Goal: Book appointment/travel/reservation

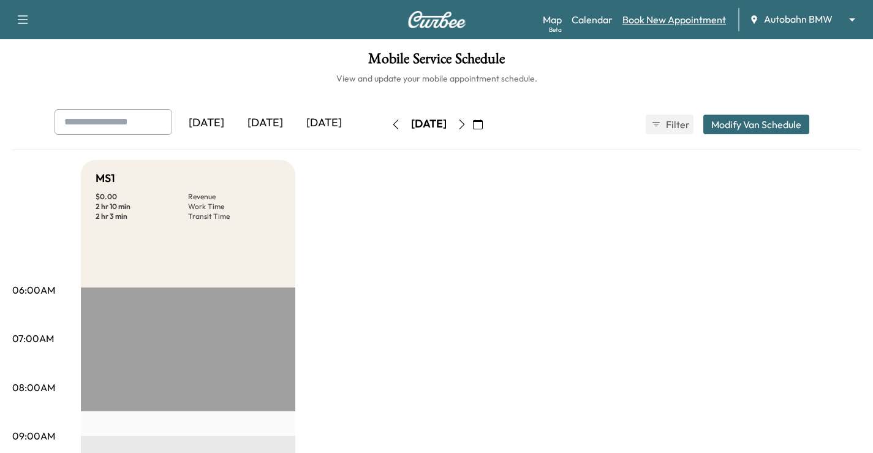
click at [661, 23] on link "Book New Appointment" at bounding box center [675, 19] width 104 height 15
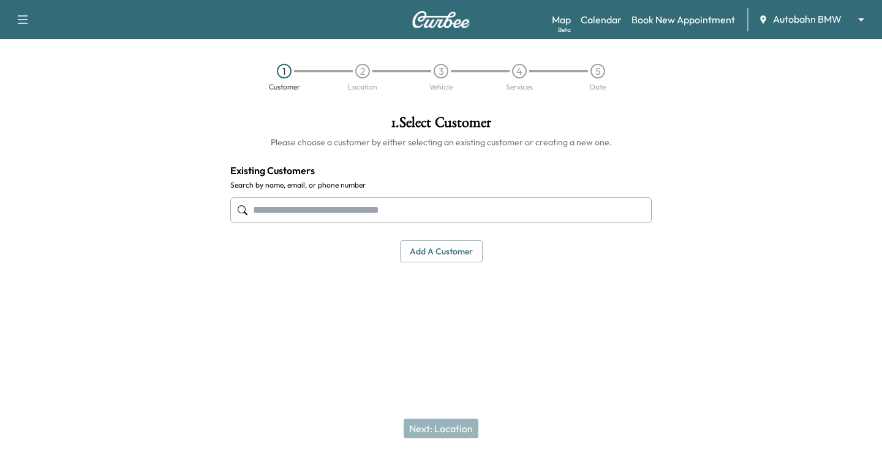
paste input "**********"
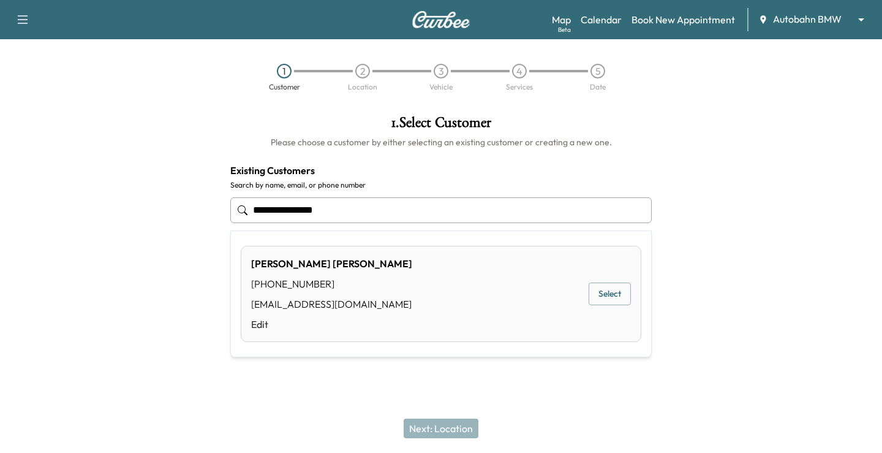
click at [465, 295] on div "[PERSON_NAME] [PHONE_NUMBER] [EMAIL_ADDRESS][DOMAIN_NAME] Edit Select" at bounding box center [441, 294] width 401 height 96
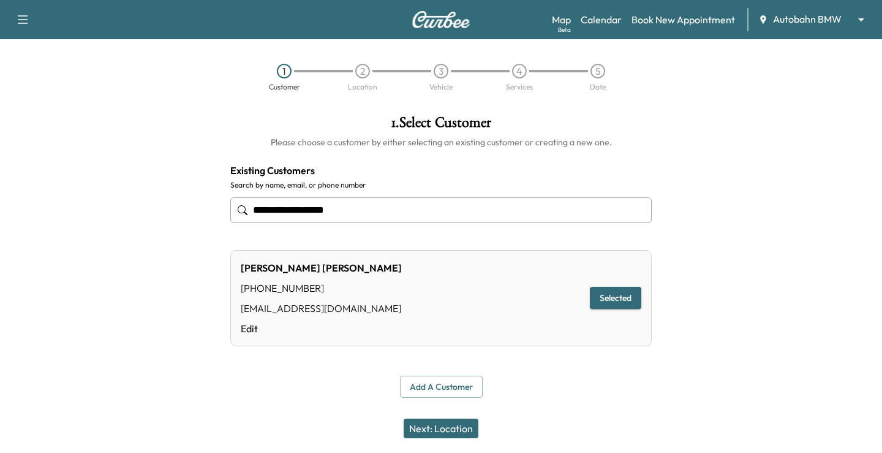
type input "**********"
click at [445, 429] on button "Next: Location" at bounding box center [441, 429] width 75 height 20
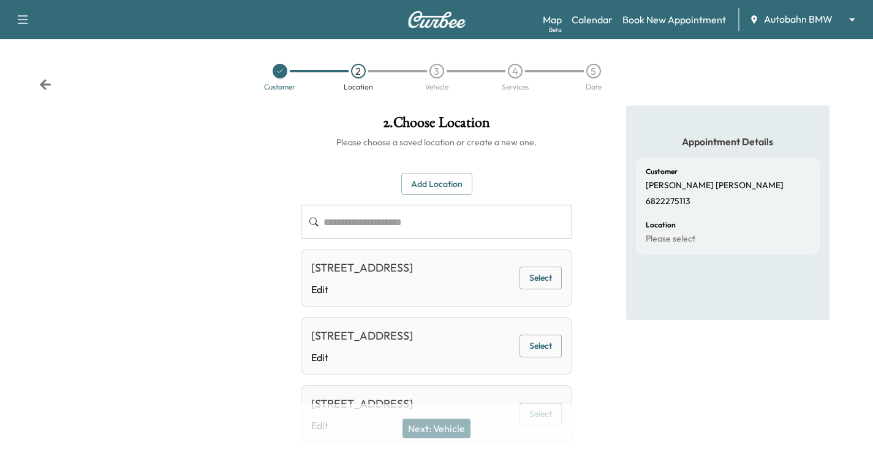
click at [546, 279] on button "Select" at bounding box center [541, 278] width 42 height 23
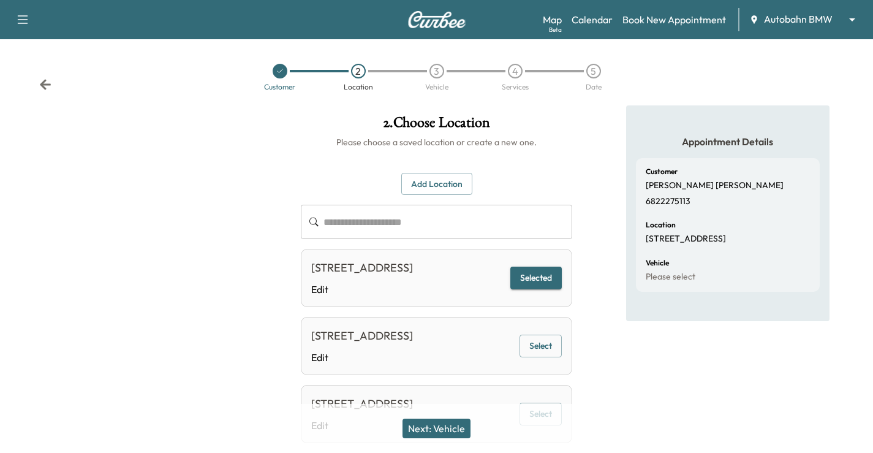
click at [410, 425] on button "Next: Vehicle" at bounding box center [437, 429] width 68 height 20
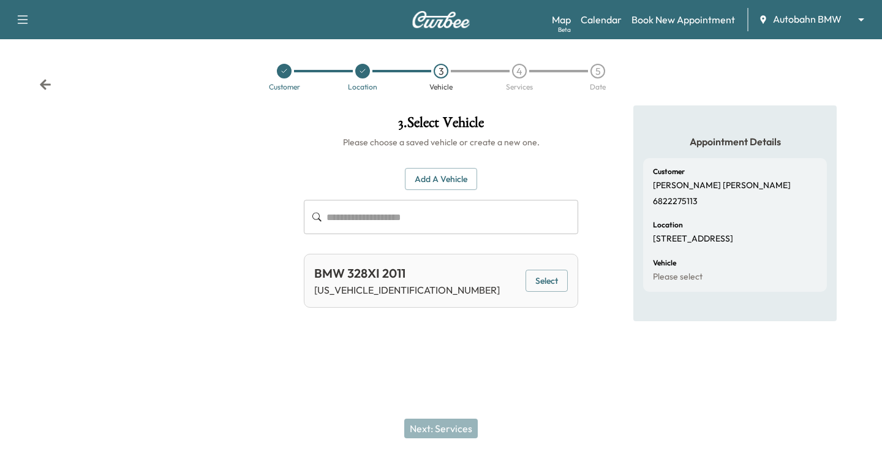
click at [557, 289] on button "Select" at bounding box center [547, 281] width 42 height 23
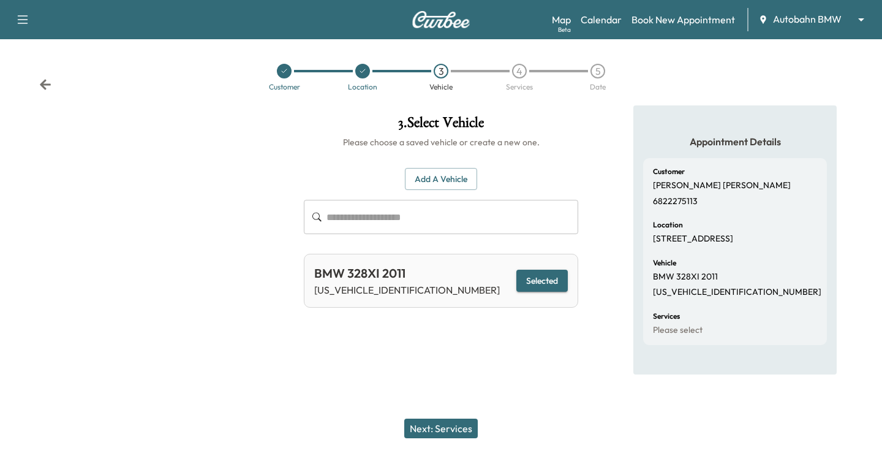
click at [439, 417] on div "Next: Services" at bounding box center [441, 428] width 882 height 49
click at [439, 420] on button "Next: Services" at bounding box center [441, 429] width 74 height 20
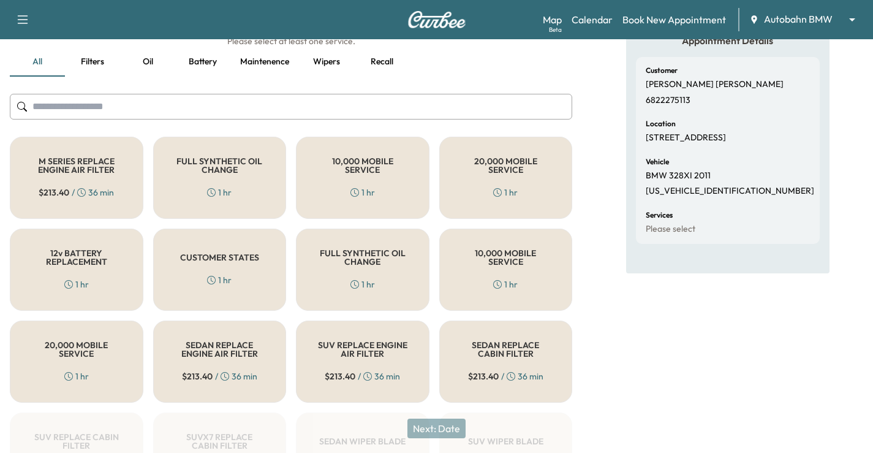
scroll to position [123, 0]
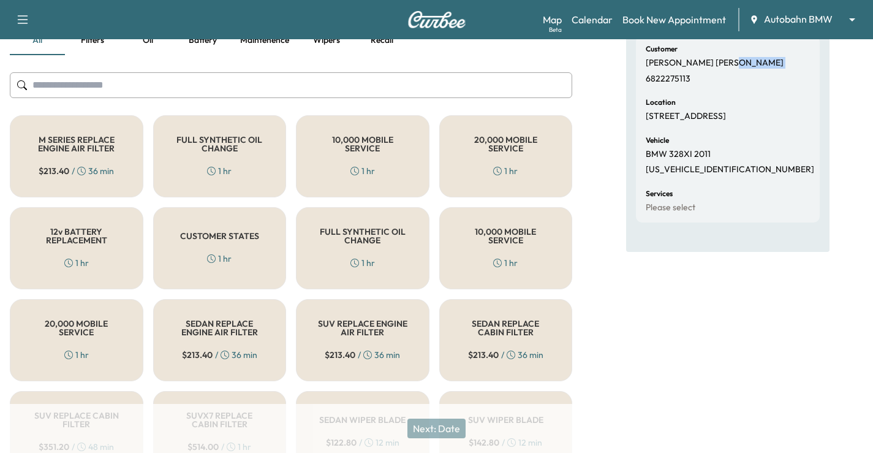
drag, startPoint x: 647, startPoint y: 80, endPoint x: 702, endPoint y: 77, distance: 55.3
click at [702, 77] on div "Customer [PERSON_NAME] 6822275113" at bounding box center [728, 64] width 164 height 39
click at [670, 80] on p "6822275113" at bounding box center [668, 79] width 45 height 11
drag, startPoint x: 645, startPoint y: 72, endPoint x: 700, endPoint y: 75, distance: 54.7
click at [700, 75] on div "Customer [PERSON_NAME] 6822275113" at bounding box center [728, 64] width 164 height 39
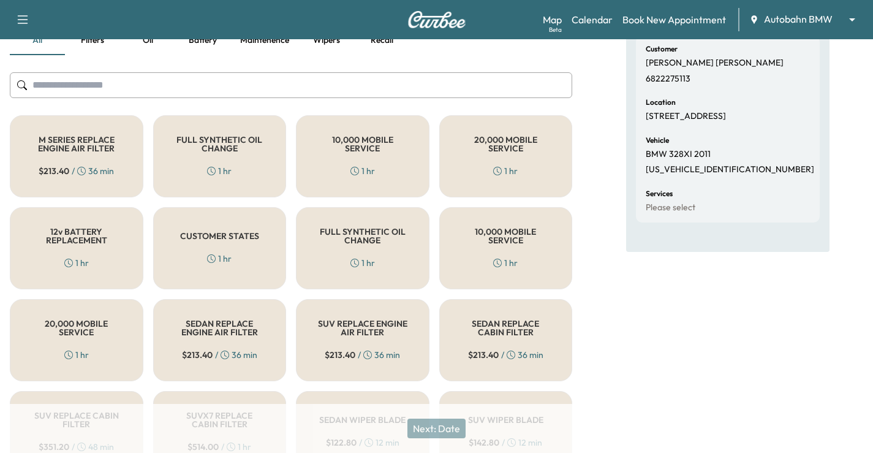
click at [669, 81] on p "6822275113" at bounding box center [668, 79] width 45 height 11
click at [681, 77] on p "6822275113" at bounding box center [668, 79] width 45 height 11
copy p "6822275113"
click at [604, 23] on link "Calendar" at bounding box center [592, 19] width 41 height 15
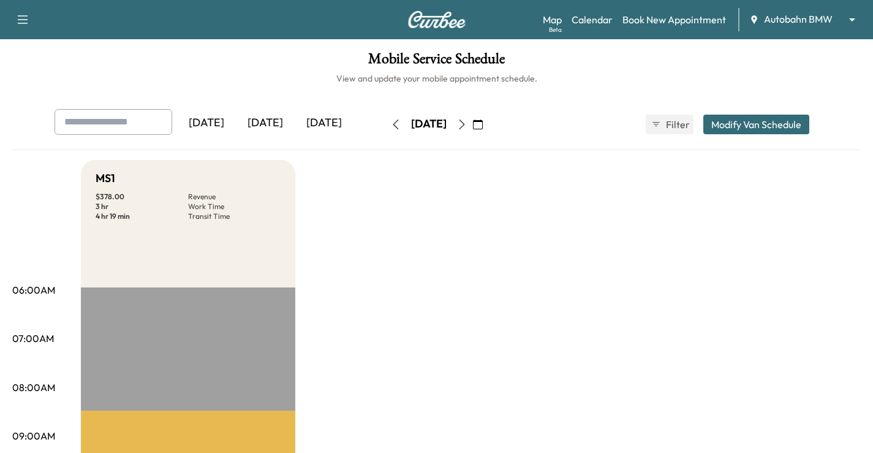
click at [467, 120] on icon "button" at bounding box center [462, 124] width 10 height 10
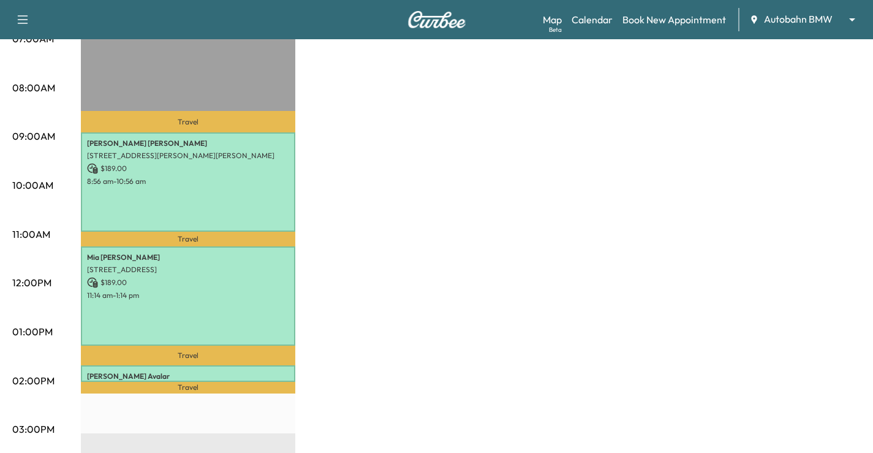
scroll to position [271, 0]
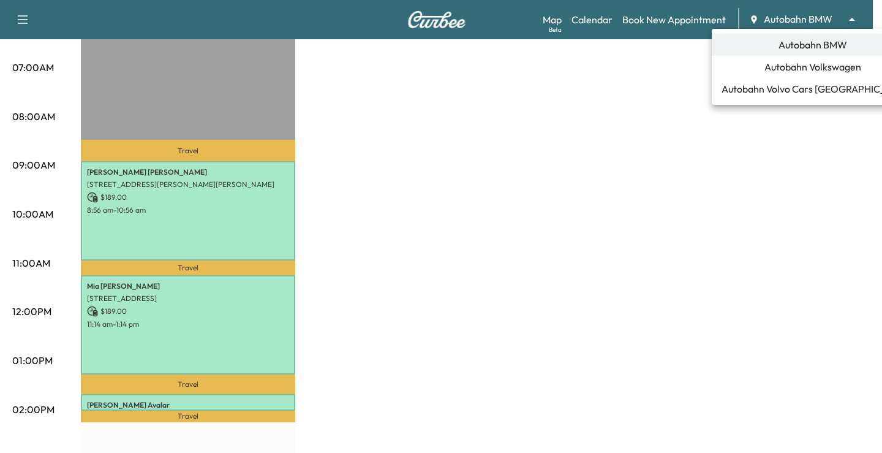
click at [775, 92] on span "Autobahn Volvo Cars [GEOGRAPHIC_DATA]" at bounding box center [813, 89] width 183 height 15
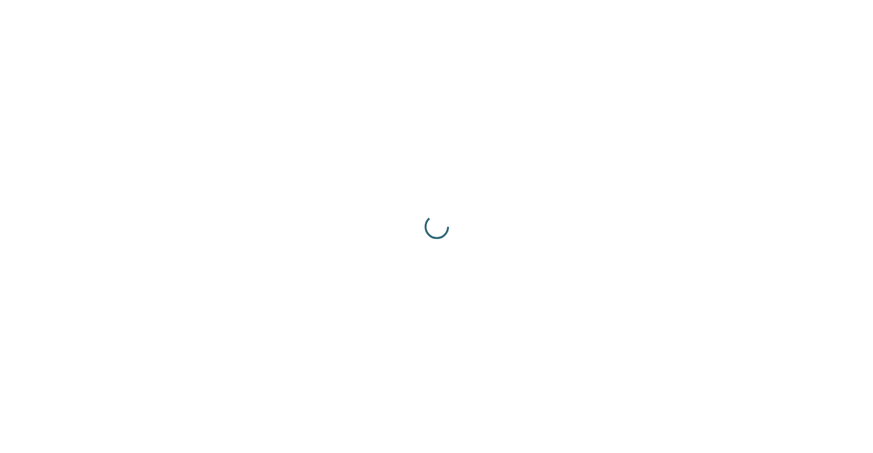
scroll to position [0, 0]
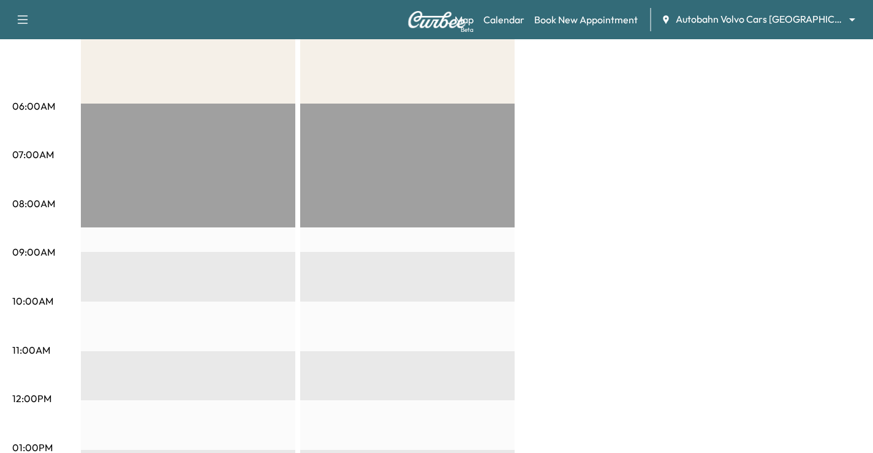
scroll to position [61, 0]
